Goal: Information Seeking & Learning: Learn about a topic

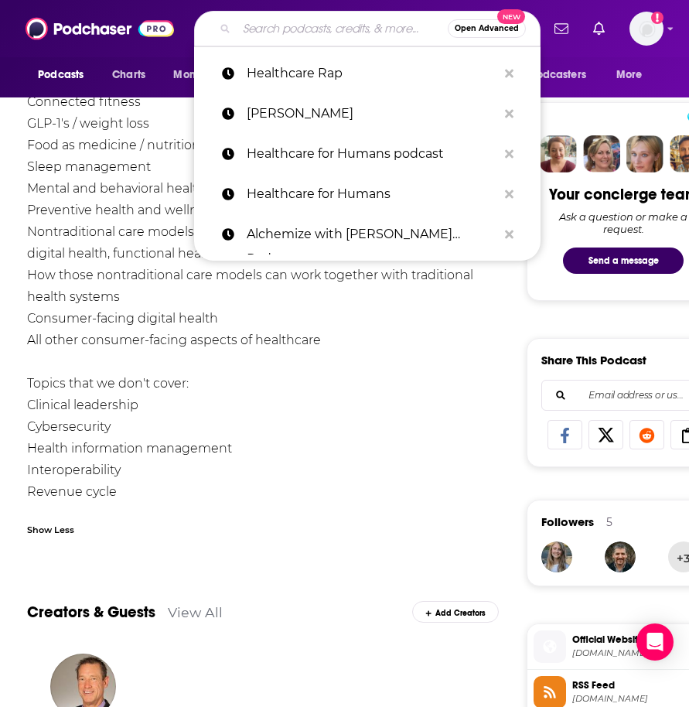
type input "HealthTech Remedy"
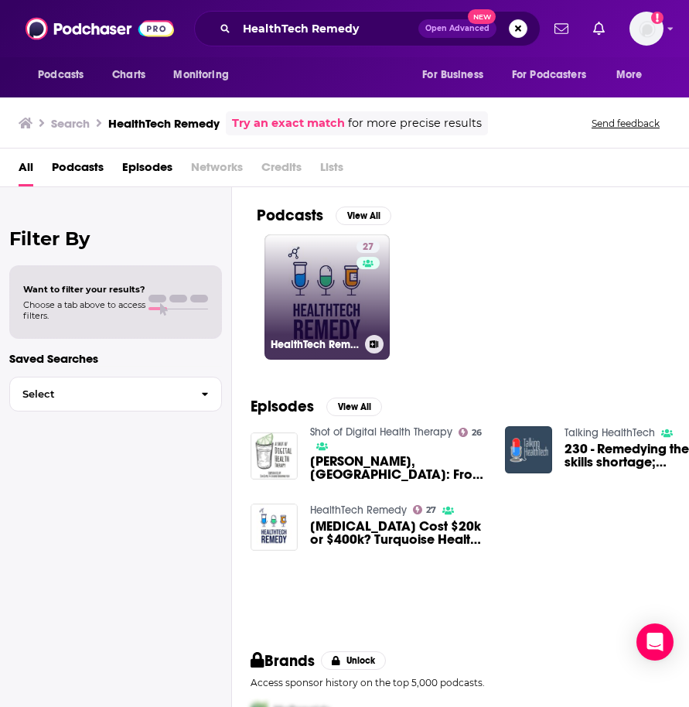
click at [303, 286] on link "27 HealthTech Remedy" at bounding box center [327, 296] width 125 height 125
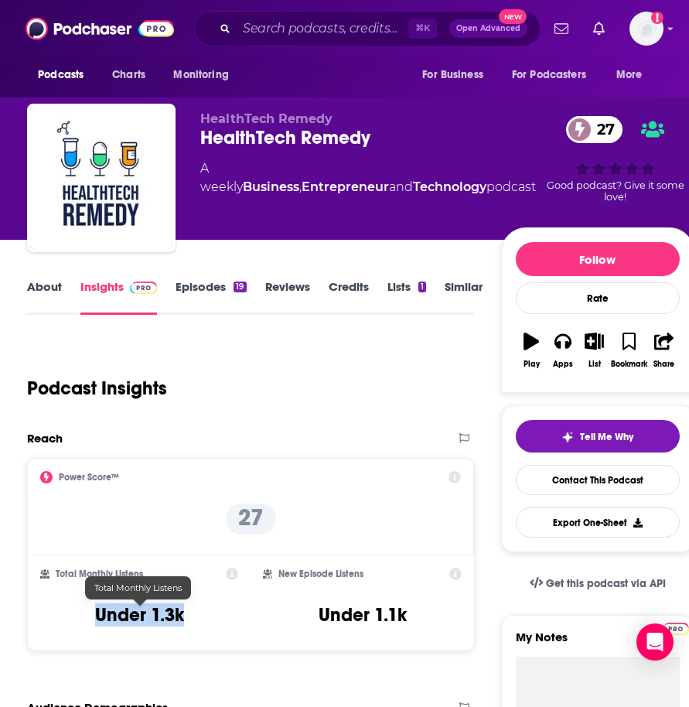
drag, startPoint x: 191, startPoint y: 617, endPoint x: 77, endPoint y: 616, distance: 114.5
click at [77, 616] on div "Total Monthly Listens Under 1.3k" at bounding box center [139, 603] width 198 height 71
copy h3 "Under 1.3k"
click at [57, 286] on link "About" at bounding box center [44, 297] width 35 height 36
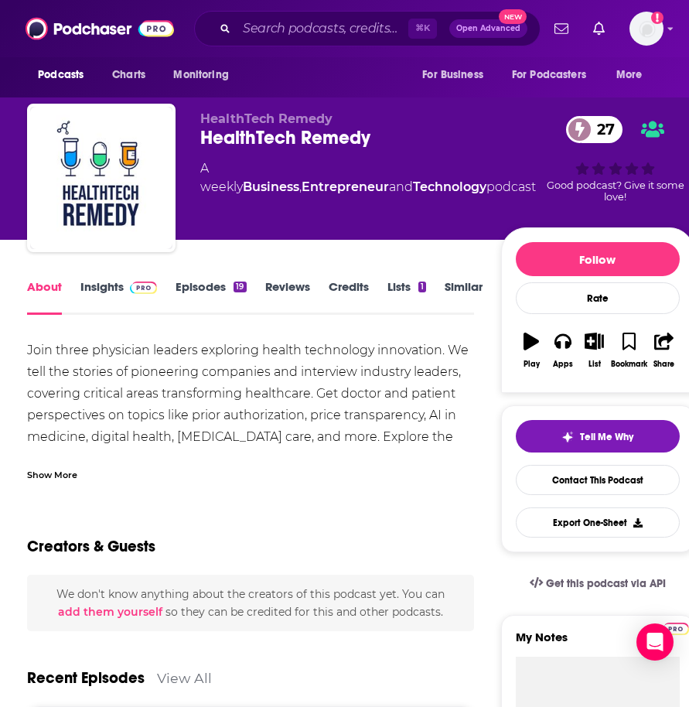
click at [55, 467] on div "Show More" at bounding box center [52, 474] width 50 height 15
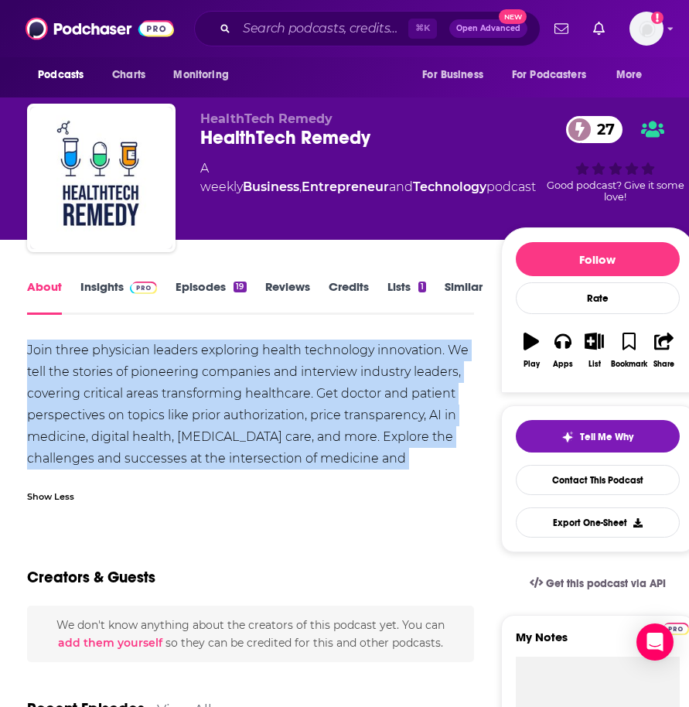
drag, startPoint x: 26, startPoint y: 352, endPoint x: 416, endPoint y: 474, distance: 408.5
click at [416, 474] on div "Join three physician leaders exploring health technology innovation. We tell th…" at bounding box center [250, 426] width 447 height 173
copy div "Join three physician leaders exploring health technology innovation. We tell th…"
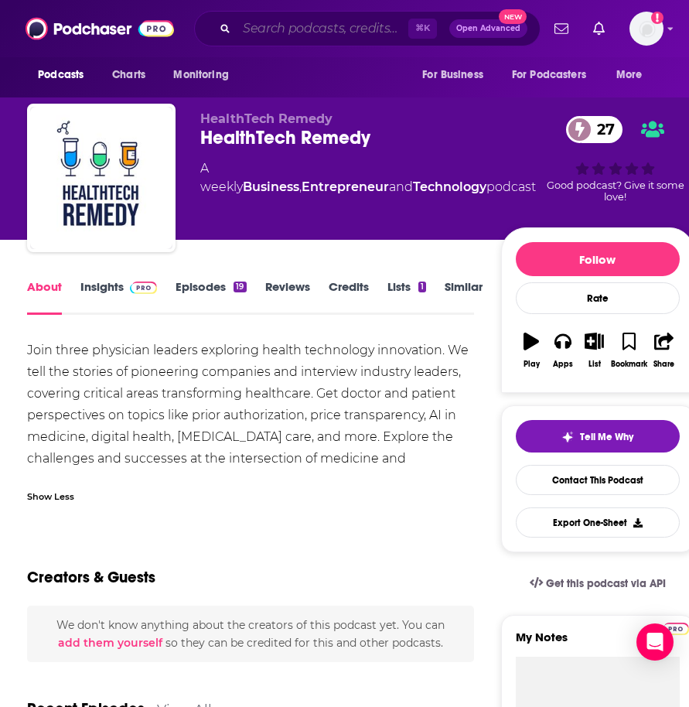
click at [317, 32] on input "Search podcasts, credits, & more..." at bounding box center [323, 28] width 172 height 25
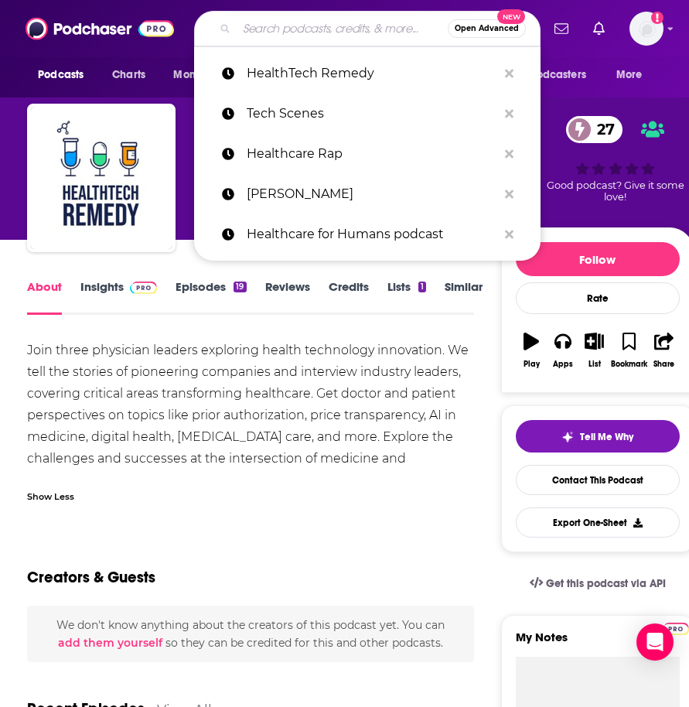
paste input "Health Tech Talk Show"
type input "Health Tech Talk Show"
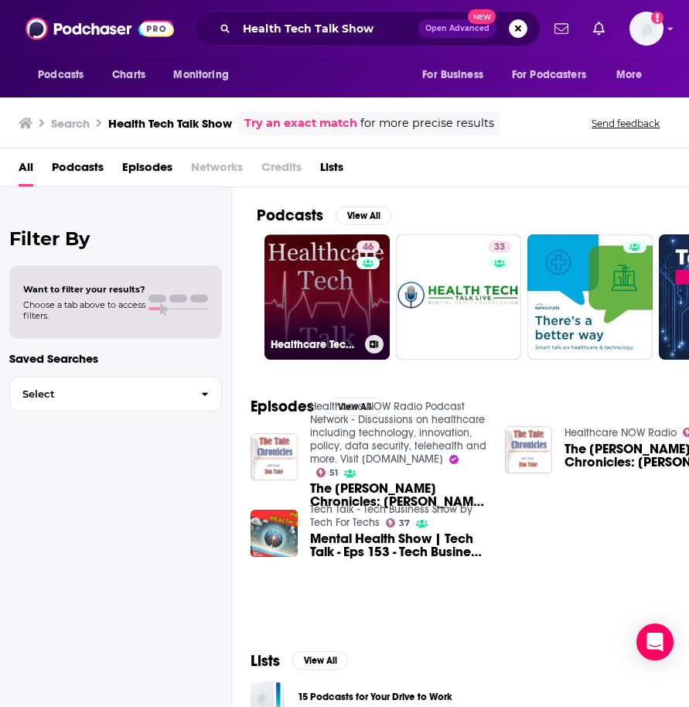
click at [339, 298] on link "46 Healthcare Tech Talk- Exploring how technology can help meet the challenges …" at bounding box center [327, 296] width 125 height 125
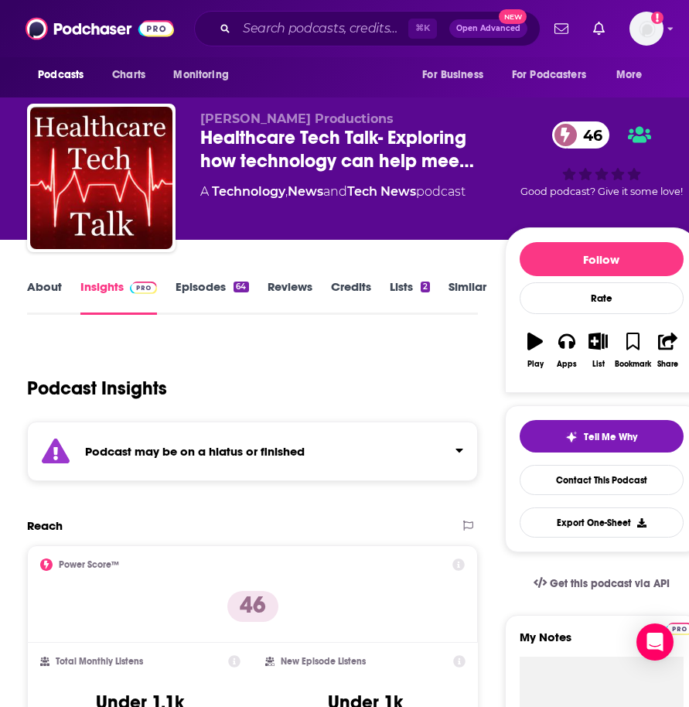
click at [42, 286] on link "About" at bounding box center [44, 297] width 35 height 36
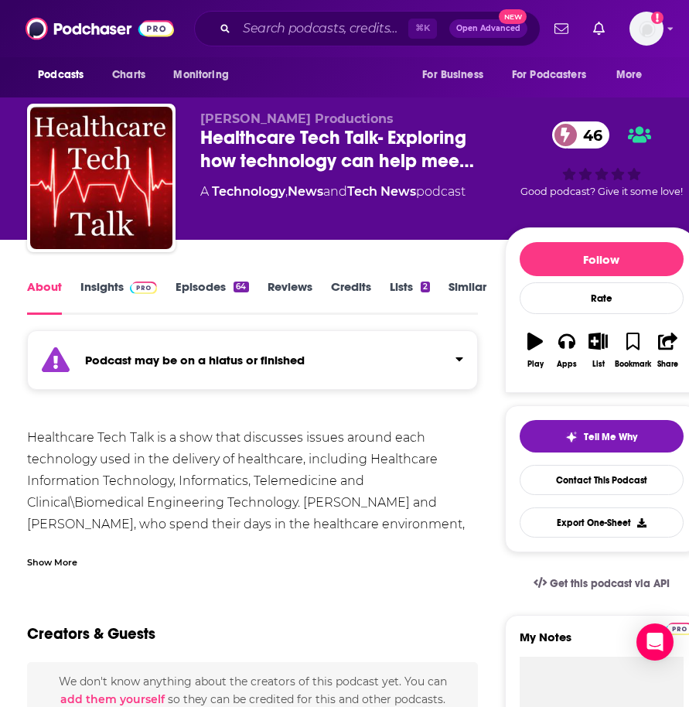
click at [134, 297] on link "Insights" at bounding box center [118, 297] width 77 height 36
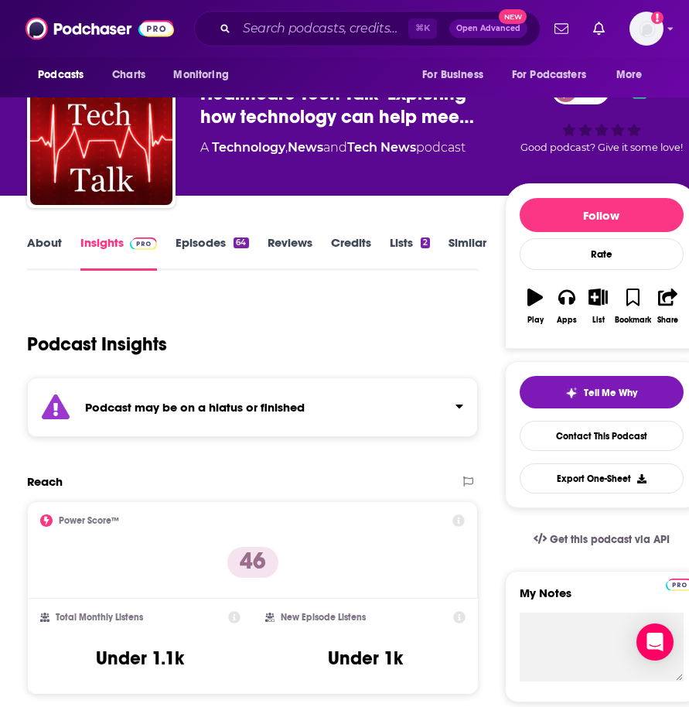
scroll to position [98, 0]
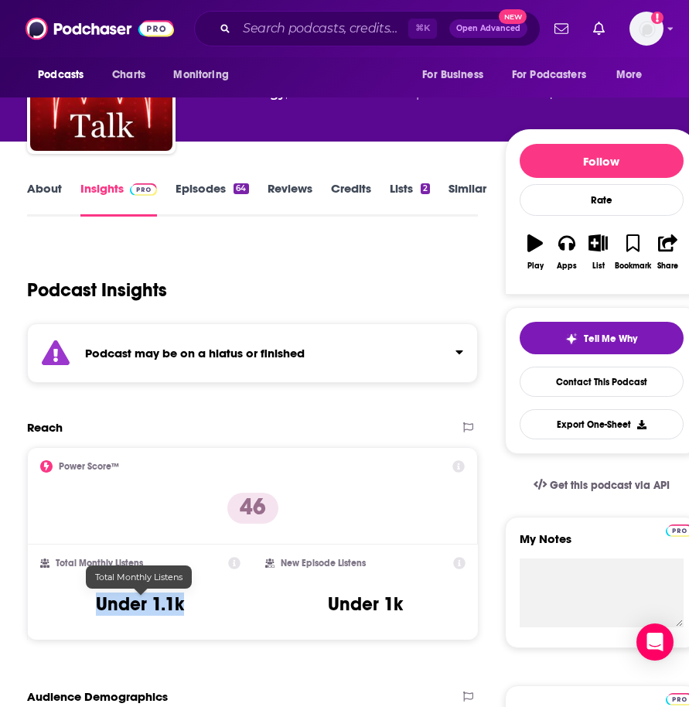
drag, startPoint x: 200, startPoint y: 602, endPoint x: 75, endPoint y: 603, distance: 125.3
click at [75, 603] on div "Total Monthly Listens Under 1.1k" at bounding box center [140, 592] width 200 height 71
copy h3 "Under 1.1k"
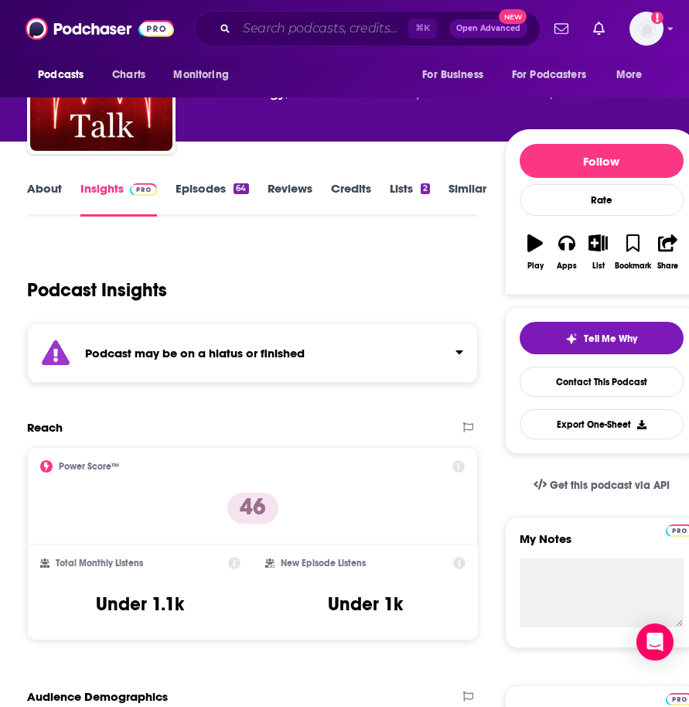
click at [265, 32] on input "Search podcasts, credits, & more..." at bounding box center [323, 28] width 172 height 25
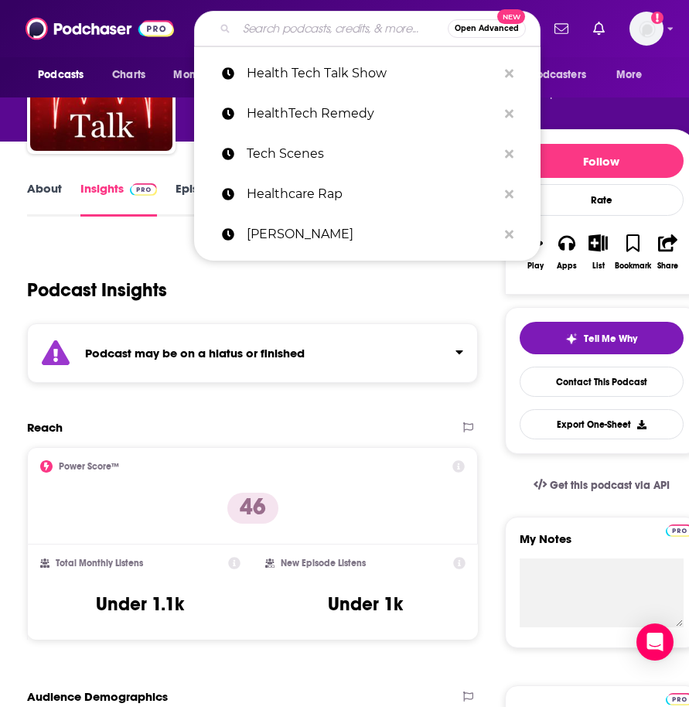
paste input "[PERSON_NAME]"
type input "[PERSON_NAME]"
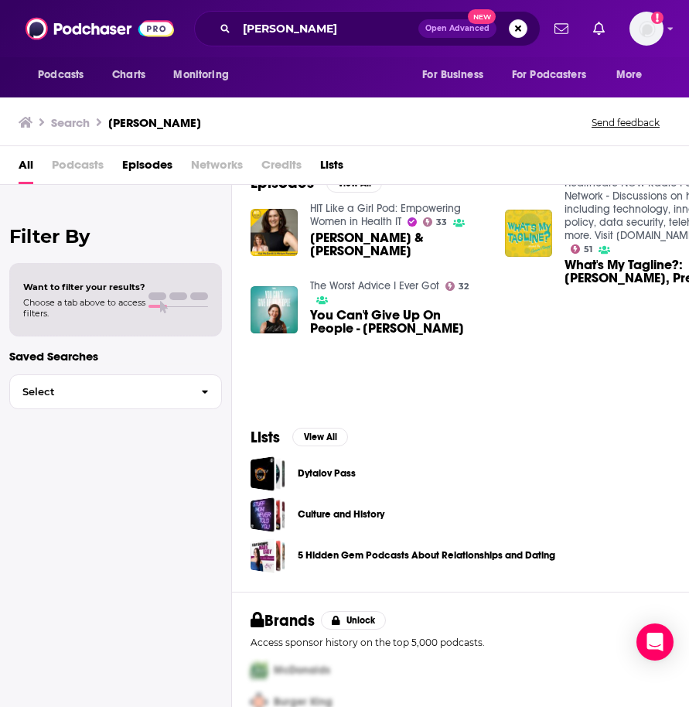
scroll to position [90, 0]
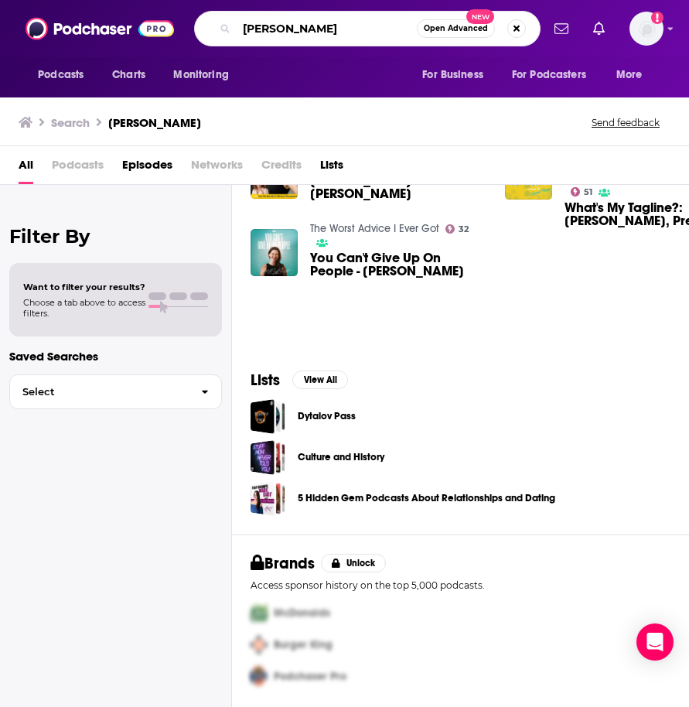
click at [268, 32] on input "[PERSON_NAME]" at bounding box center [327, 28] width 180 height 25
paste input "Inspiring Women"
type input "Inspiring Women"
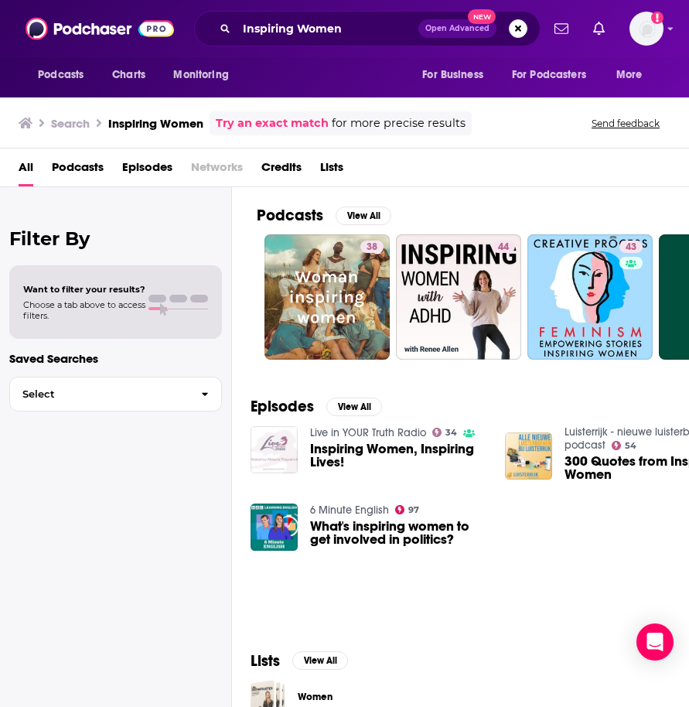
click at [340, 449] on span "Inspiring Women, Inspiring Lives!" at bounding box center [398, 456] width 176 height 26
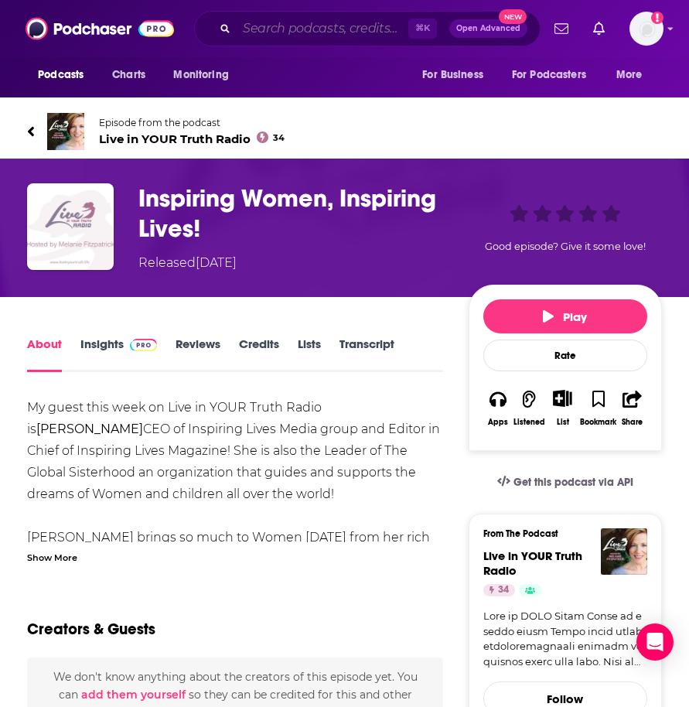
click at [373, 21] on input "Search podcasts, credits, & more..." at bounding box center [323, 28] width 172 height 25
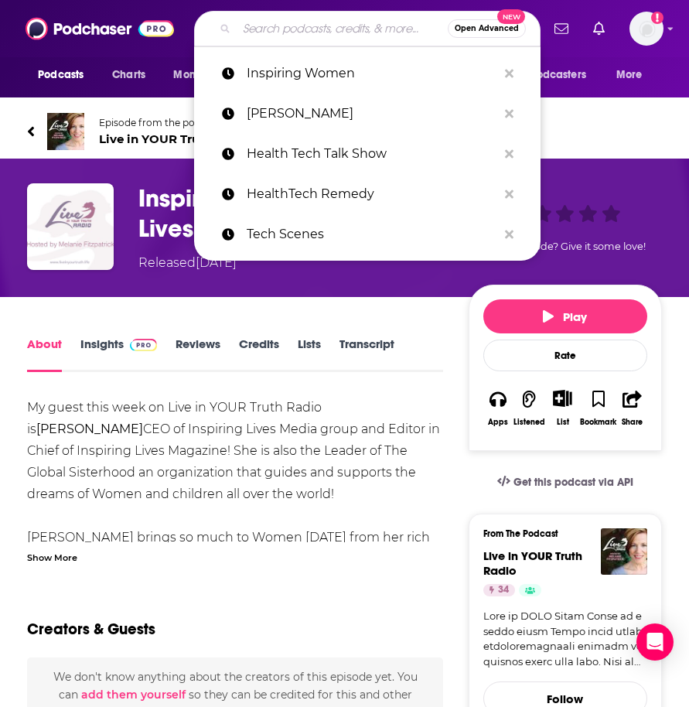
paste input "[PERSON_NAME]"
type input "[PERSON_NAME]"
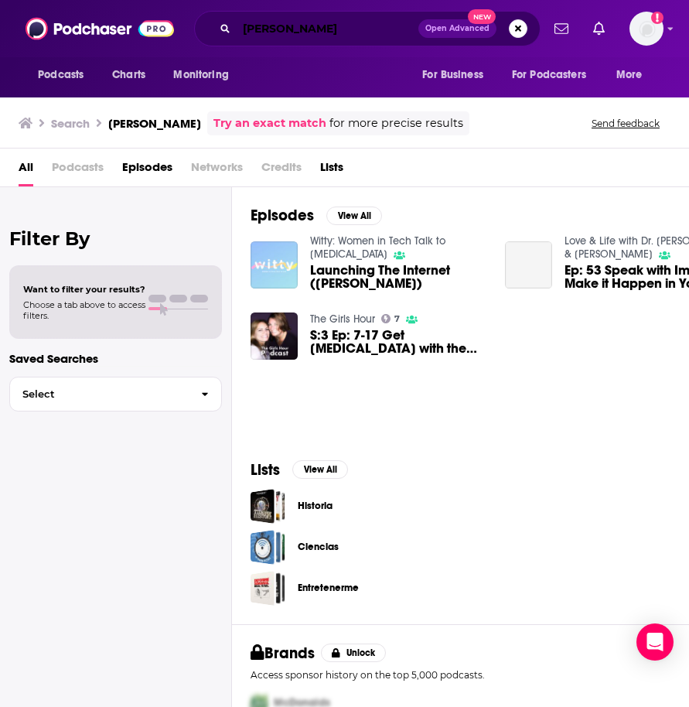
click at [290, 29] on input "[PERSON_NAME]" at bounding box center [328, 28] width 182 height 25
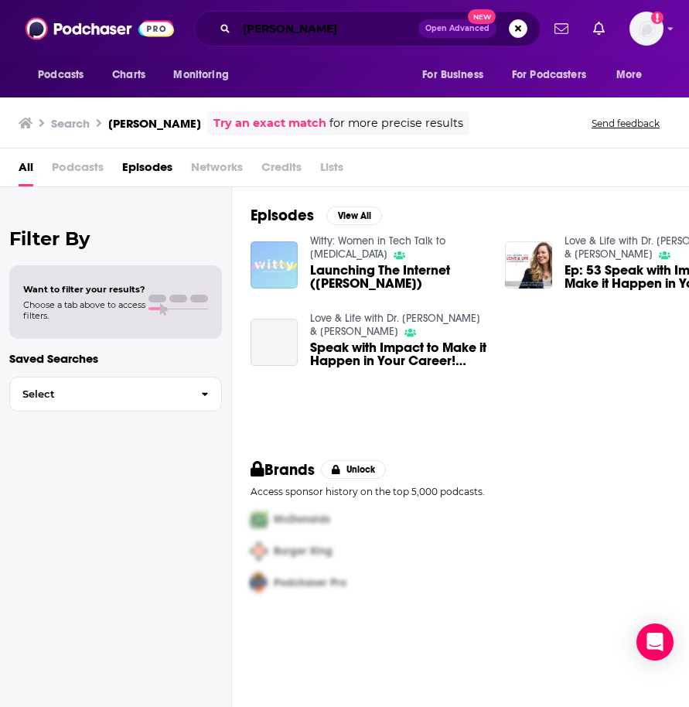
click at [285, 26] on input "[PERSON_NAME]" at bounding box center [328, 28] width 182 height 25
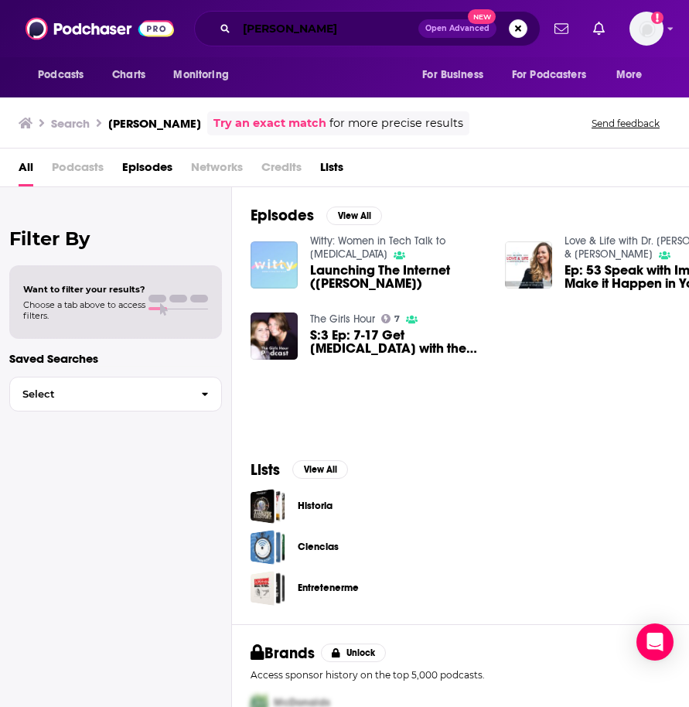
click at [327, 29] on input "[PERSON_NAME]" at bounding box center [328, 28] width 182 height 25
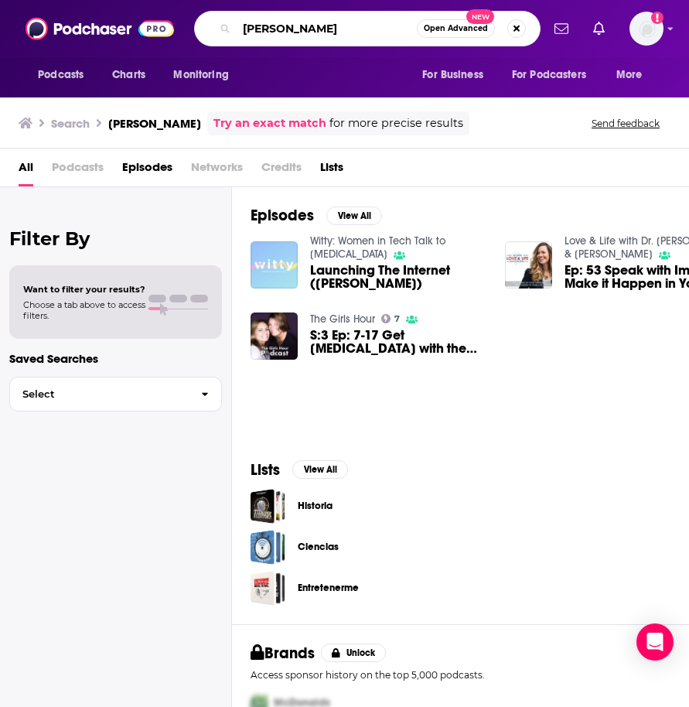
click at [327, 29] on input "[PERSON_NAME]" at bounding box center [327, 28] width 180 height 25
paste input "Man Up Podcast"
type input "Man Up Podcast"
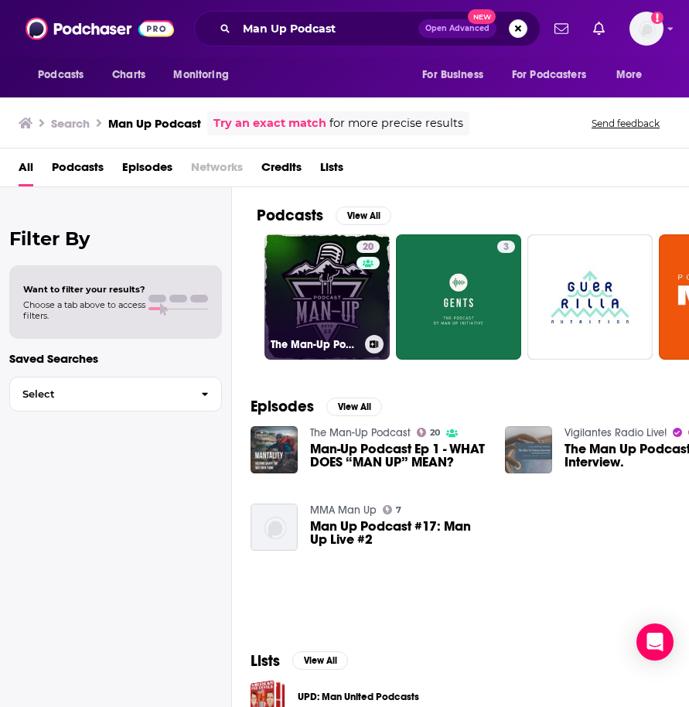
click at [310, 295] on link "20 The Man-Up Podcast" at bounding box center [327, 296] width 125 height 125
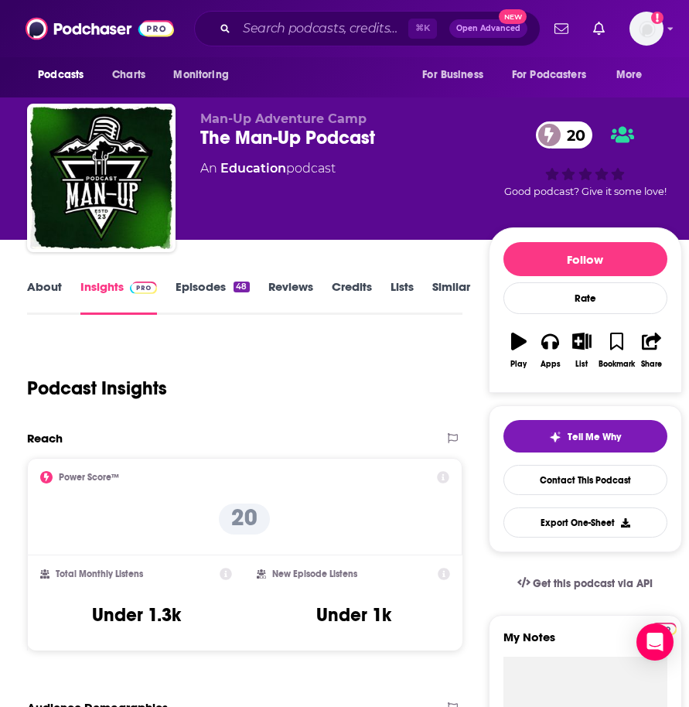
click at [52, 289] on link "About" at bounding box center [44, 297] width 35 height 36
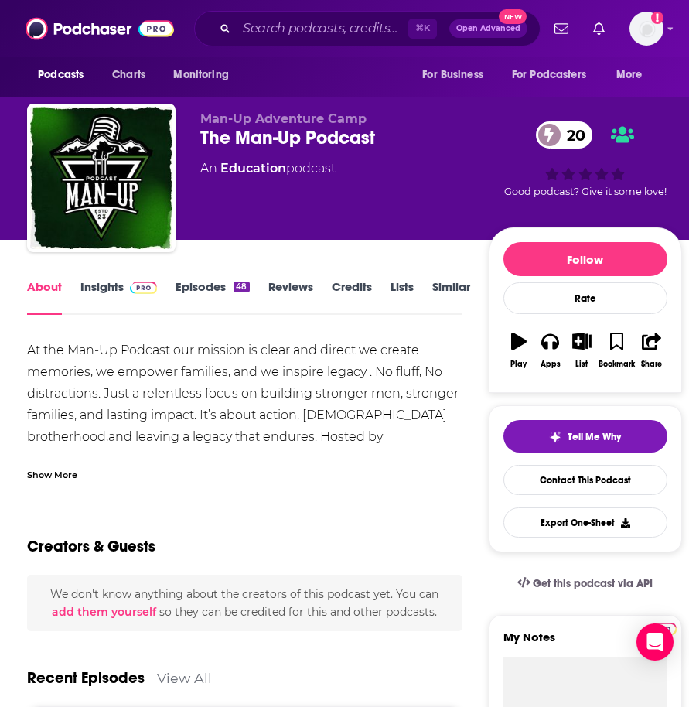
click at [57, 477] on div "Show More" at bounding box center [52, 474] width 50 height 15
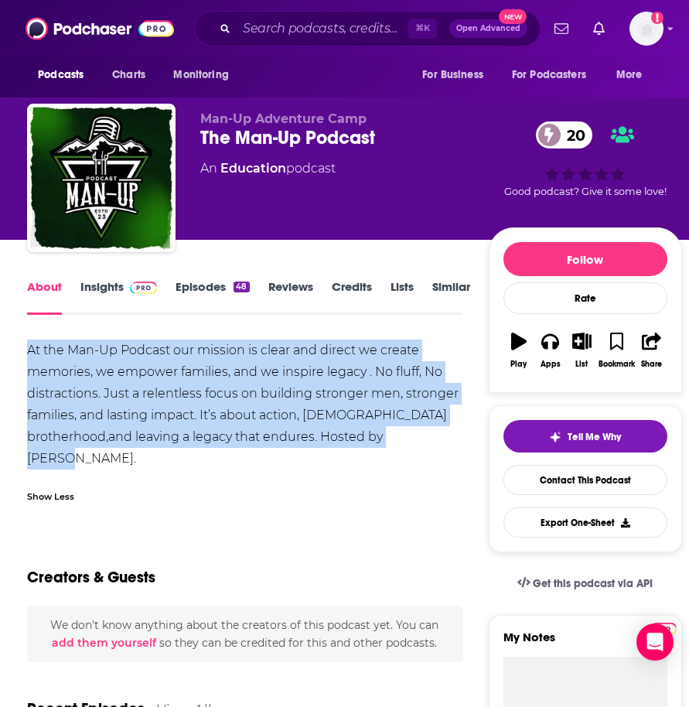
drag, startPoint x: 25, startPoint y: 344, endPoint x: 103, endPoint y: 460, distance: 139.3
copy div "At the Man-Up Podcast our mission is clear and direct we create memories, we em…"
click at [103, 282] on link "Insights" at bounding box center [118, 297] width 77 height 36
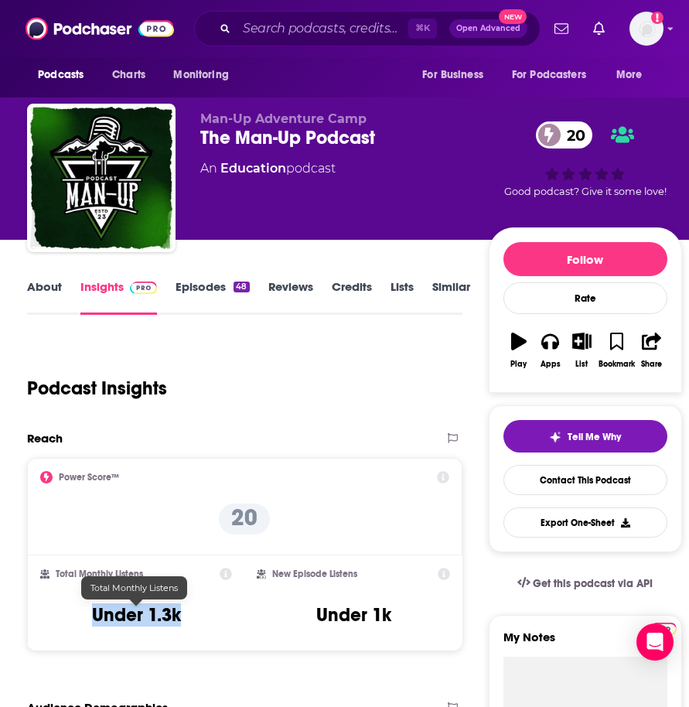
drag, startPoint x: 188, startPoint y: 622, endPoint x: 72, endPoint y: 614, distance: 116.3
click at [72, 614] on div "Total Monthly Listens Under 1.3k" at bounding box center [136, 603] width 192 height 71
copy h3 "Under 1.3k"
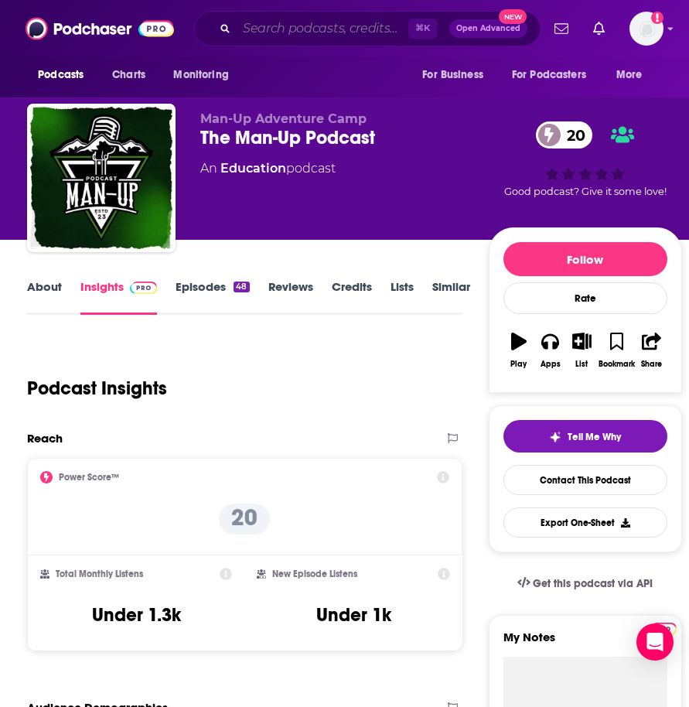
click at [262, 27] on input "Search podcasts, credits, & more..." at bounding box center [323, 28] width 172 height 25
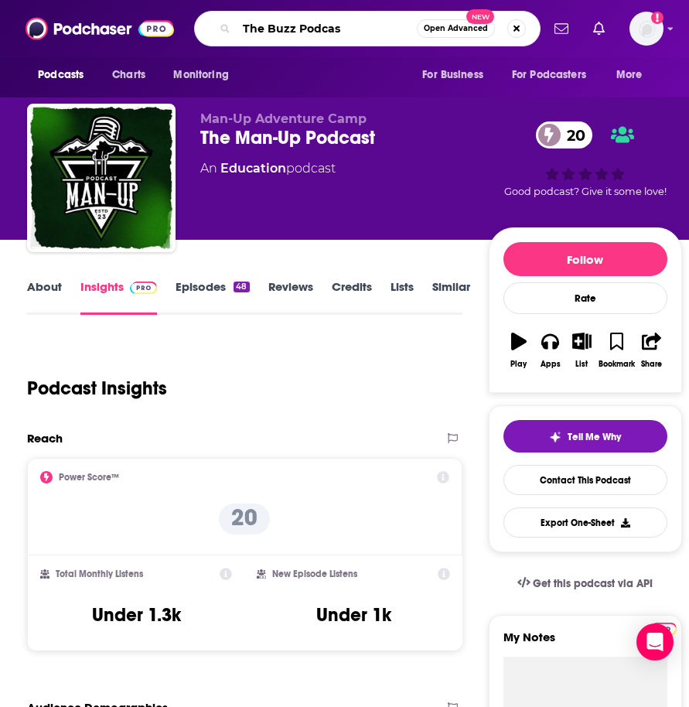
type input "The Buzz Podcast"
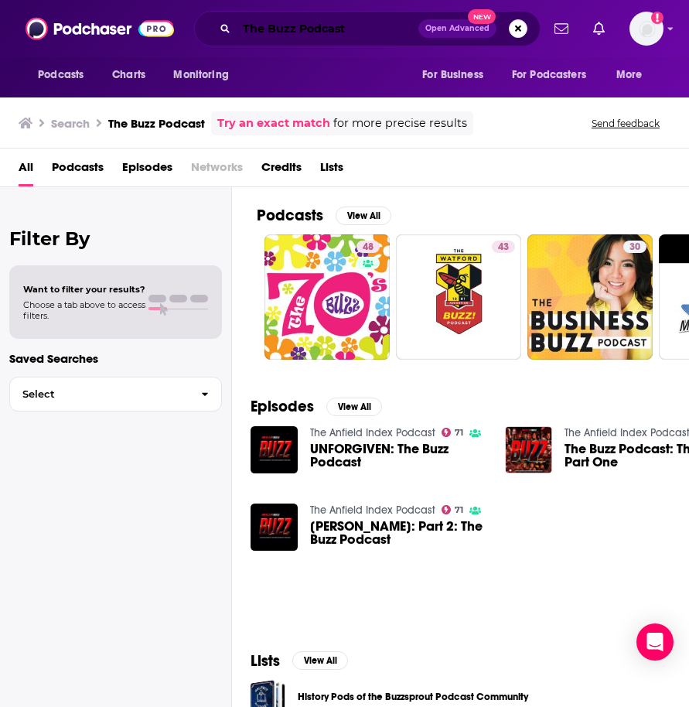
click at [351, 35] on input "The Buzz Podcast" at bounding box center [328, 28] width 182 height 25
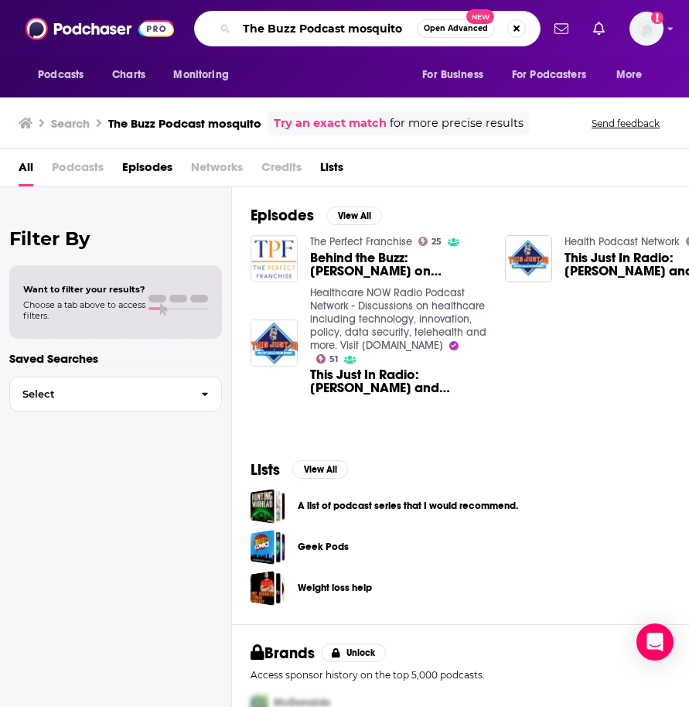
click at [313, 29] on input "The Buzz Podcast mosquito" at bounding box center [327, 28] width 180 height 25
paste input "Health Catalyst Podcast"
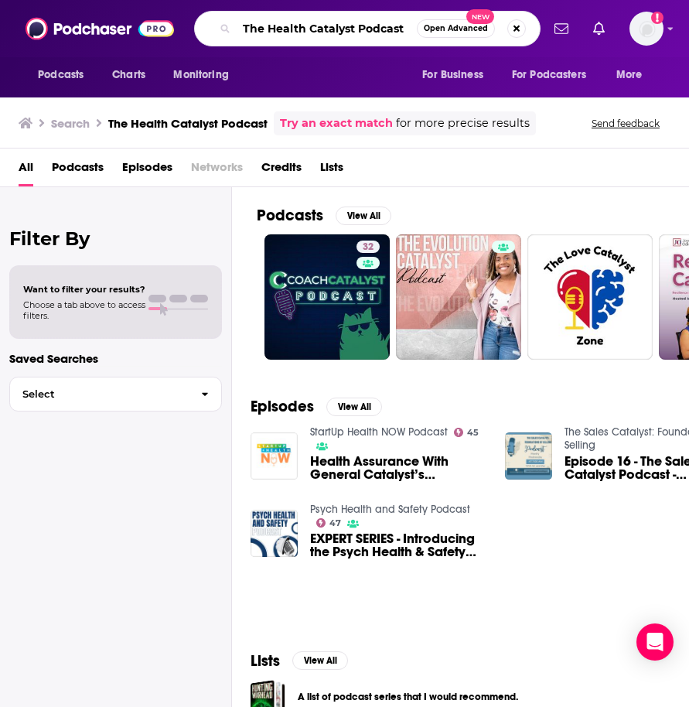
click at [285, 22] on input "The Health Catalyst Podcast" at bounding box center [327, 28] width 180 height 25
paste input "urve"
type input "The Health Curve Podcast"
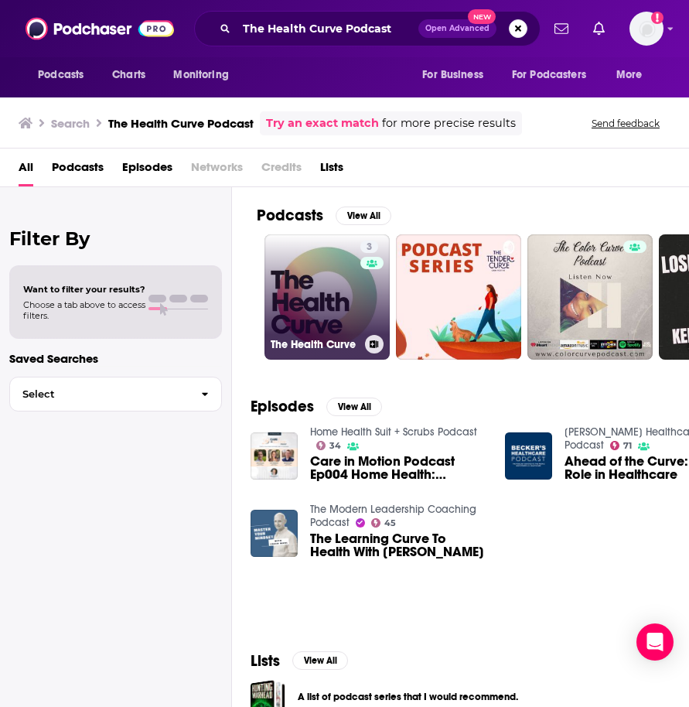
click at [320, 285] on link "3 The Health Curve" at bounding box center [327, 296] width 125 height 125
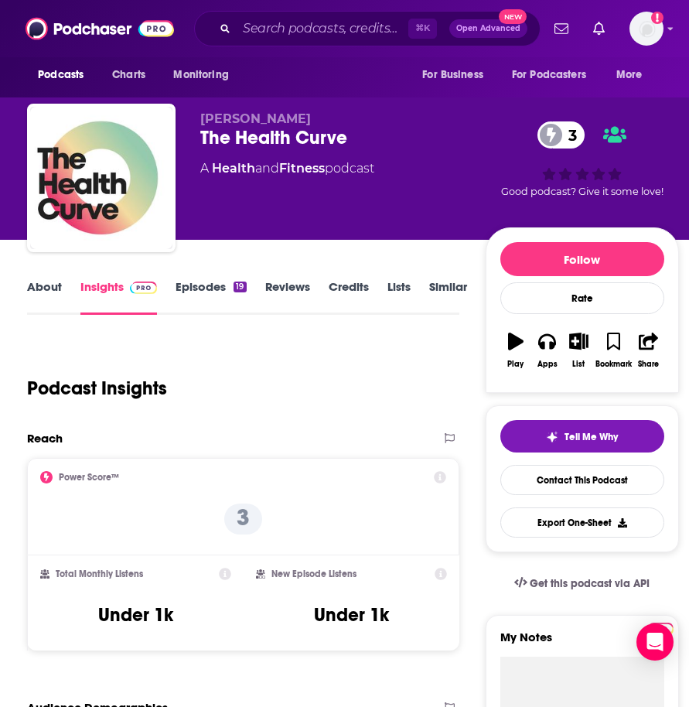
click at [56, 282] on link "About" at bounding box center [44, 297] width 35 height 36
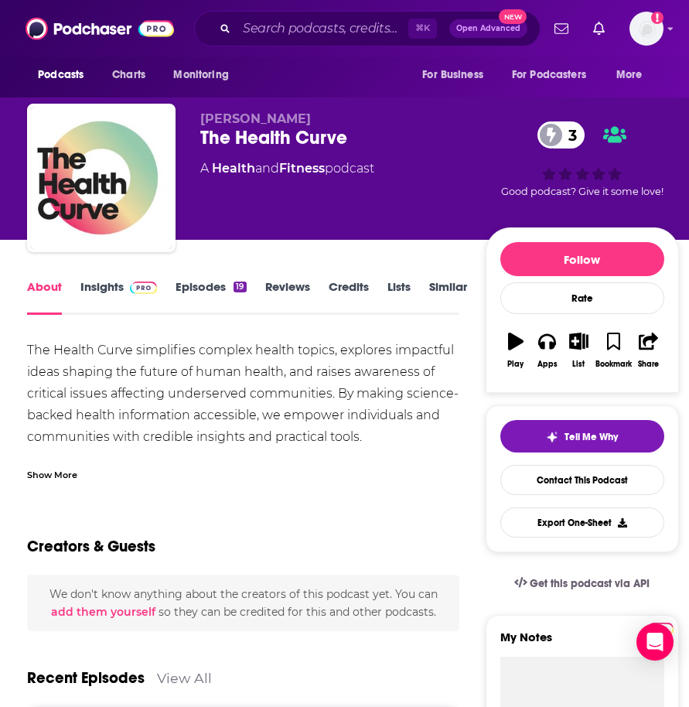
drag, startPoint x: 25, startPoint y: 347, endPoint x: 396, endPoint y: 439, distance: 382.5
click at [65, 477] on div "Show More" at bounding box center [52, 474] width 50 height 15
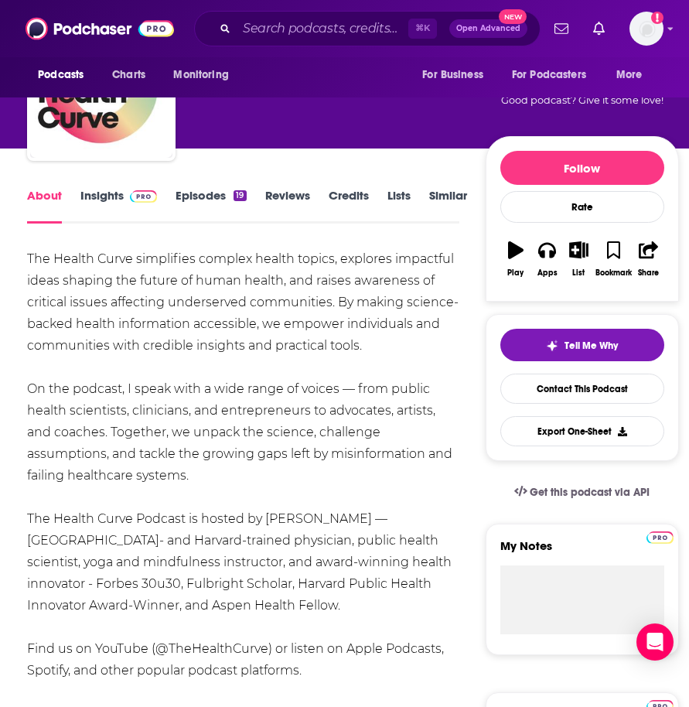
scroll to position [161, 0]
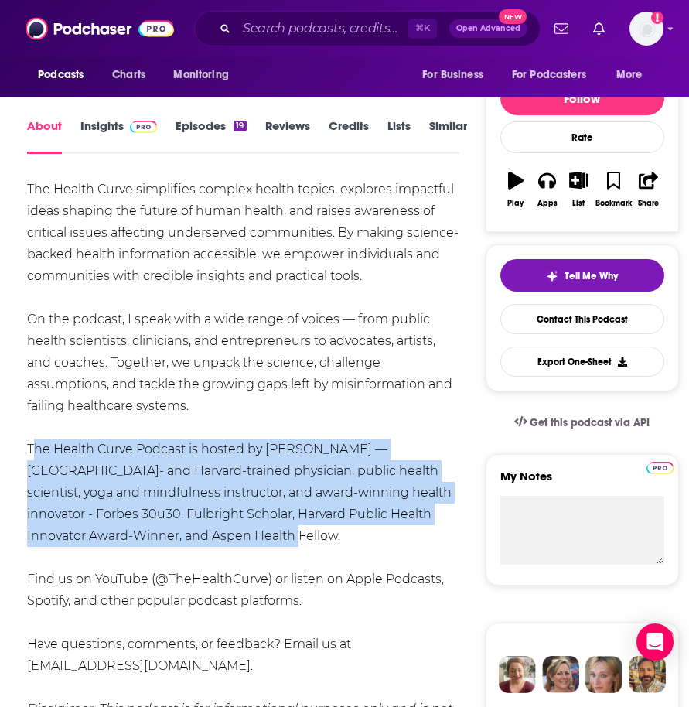
drag, startPoint x: 26, startPoint y: 443, endPoint x: 248, endPoint y: 545, distance: 244.1
click at [248, 545] on div "The Health Curve simplifies complex health topics, explores impactful ideas sha…" at bounding box center [243, 482] width 433 height 607
copy div "The Health Curve Podcast is hosted by [PERSON_NAME] — [GEOGRAPHIC_DATA]- and Ha…"
drag, startPoint x: 28, startPoint y: 189, endPoint x: 199, endPoint y: 399, distance: 271.2
click at [199, 399] on div "The Health Curve simplifies complex health topics, explores impactful ideas sha…" at bounding box center [243, 482] width 433 height 607
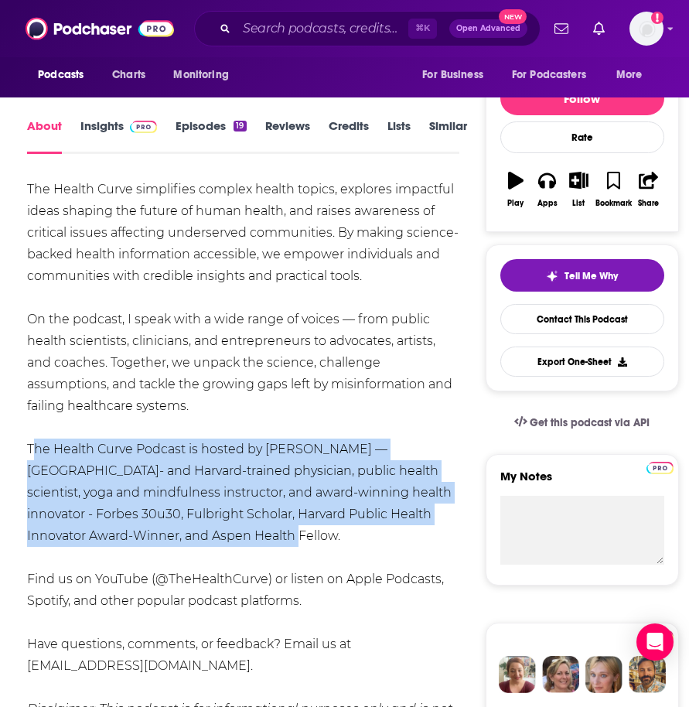
copy div "The Health Curve simplifies complex health topics, explores impactful ideas sha…"
click at [111, 134] on link "Insights" at bounding box center [118, 136] width 77 height 36
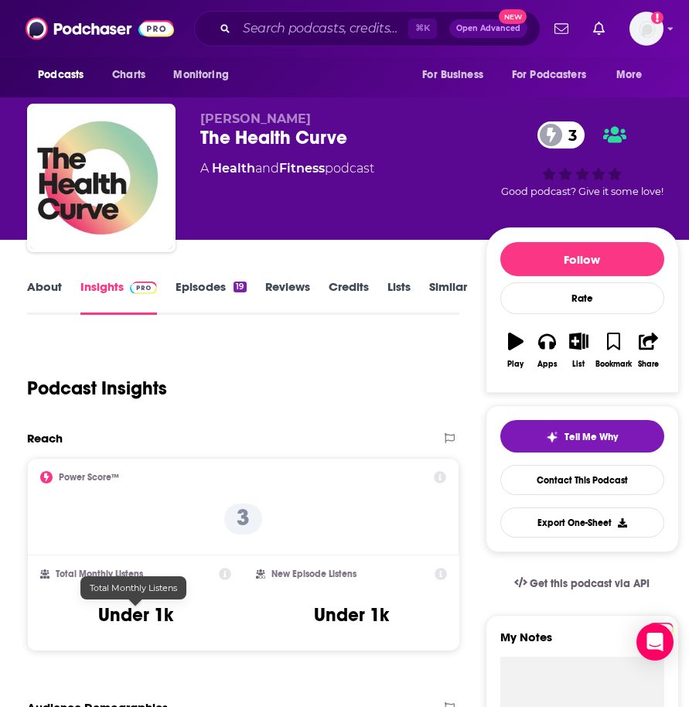
click at [131, 618] on h3 "Under 1k" at bounding box center [135, 615] width 75 height 23
drag, startPoint x: 174, startPoint y: 622, endPoint x: 79, endPoint y: 614, distance: 95.5
click at [79, 614] on div "Total Monthly Listens Under 1k" at bounding box center [135, 603] width 190 height 71
copy h3 "Under 1k"
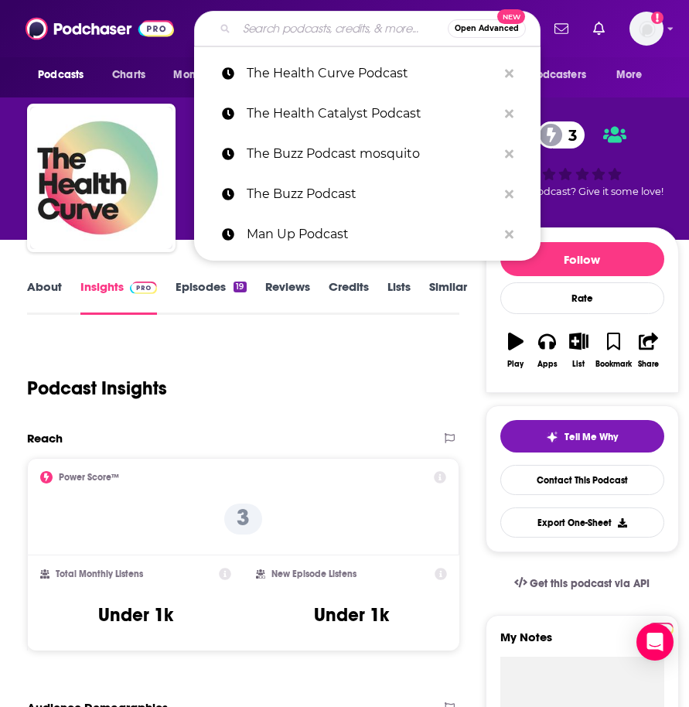
click at [272, 29] on input "Search podcasts, credits, & more..." at bounding box center [342, 28] width 211 height 25
paste input "This Just In Radio Show"
type input "This Just In Radio Show"
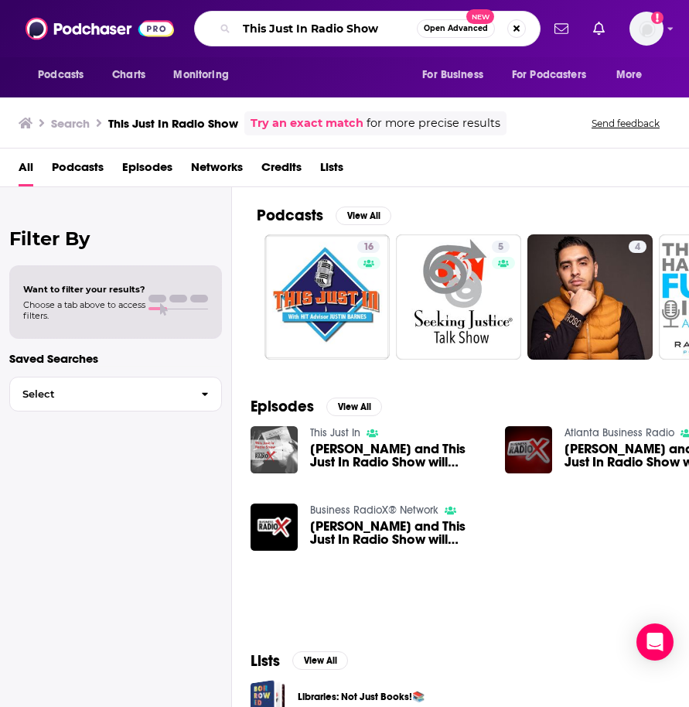
click at [359, 29] on input "This Just In Radio Show" at bounding box center [327, 28] width 180 height 25
type input "[PERSON_NAME]"
